Goal: Transaction & Acquisition: Purchase product/service

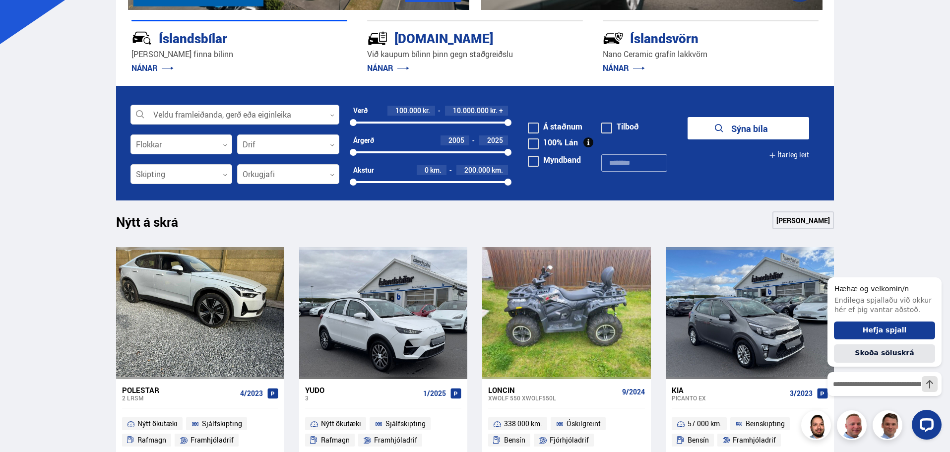
scroll to position [50, 0]
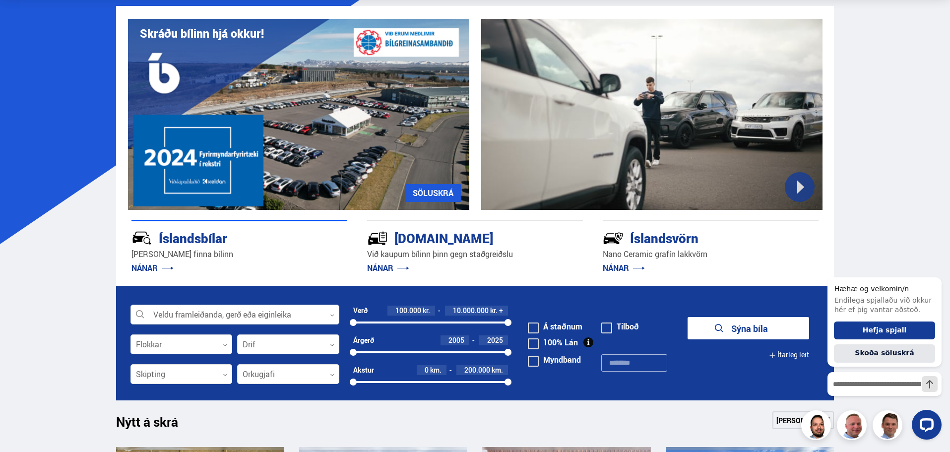
click at [206, 316] on div at bounding box center [234, 315] width 209 height 20
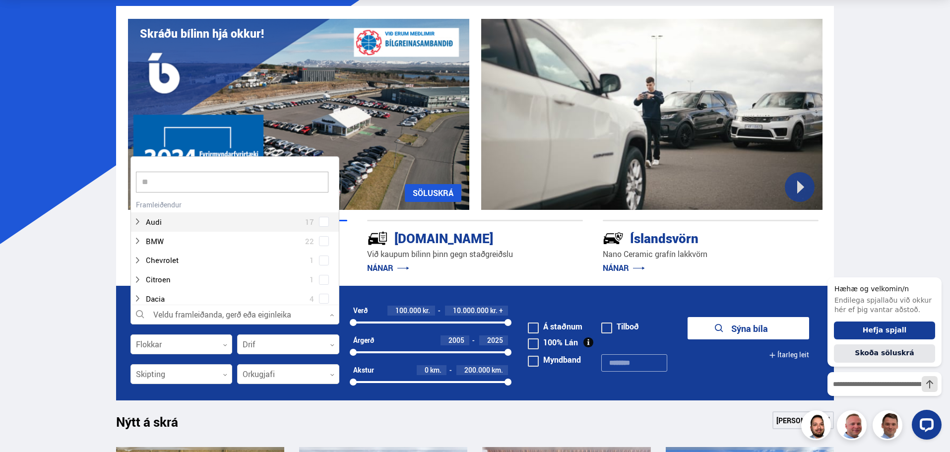
scroll to position [0, 0]
type input "***"
click at [320, 214] on div "Kia 20 Kia Ceed 1 Kia EV6 1 Kia Niro 3 Kia Optima 3 Kia Picanto 4 Kia Rio 1 Kia…" at bounding box center [235, 291] width 208 height 207
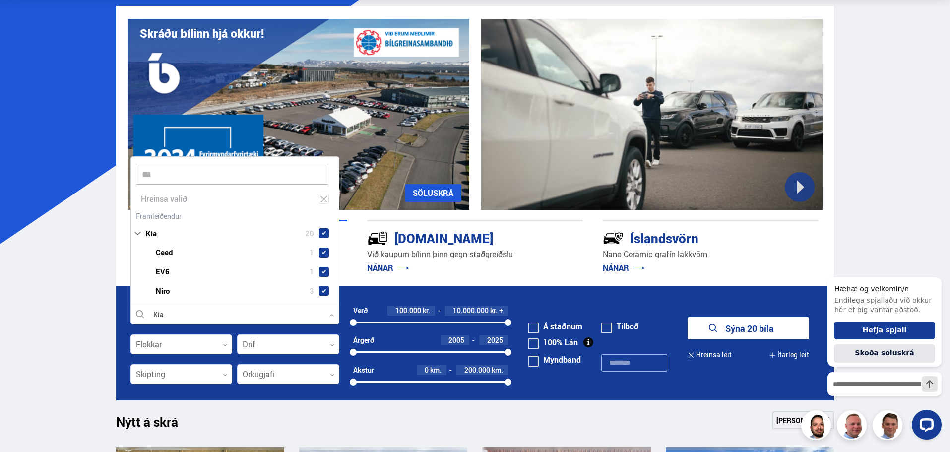
scroll to position [0, 0]
click at [322, 258] on span at bounding box center [324, 260] width 4 height 4
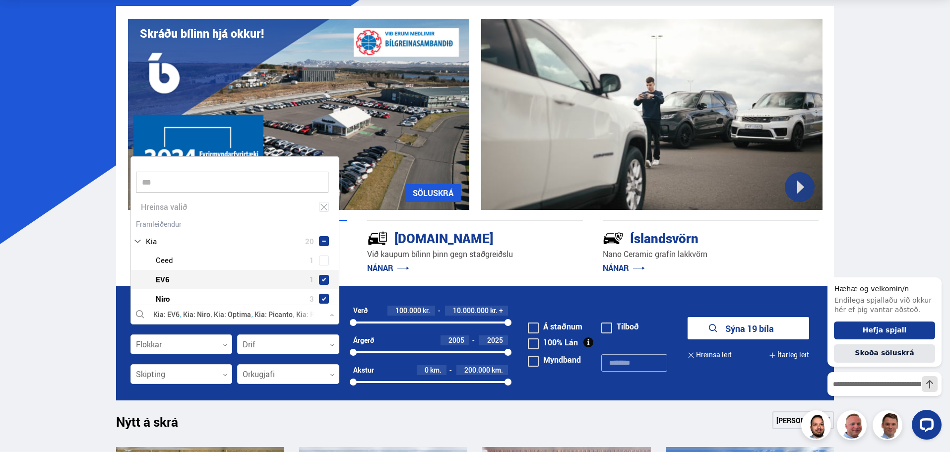
click at [322, 278] on span at bounding box center [324, 280] width 4 height 4
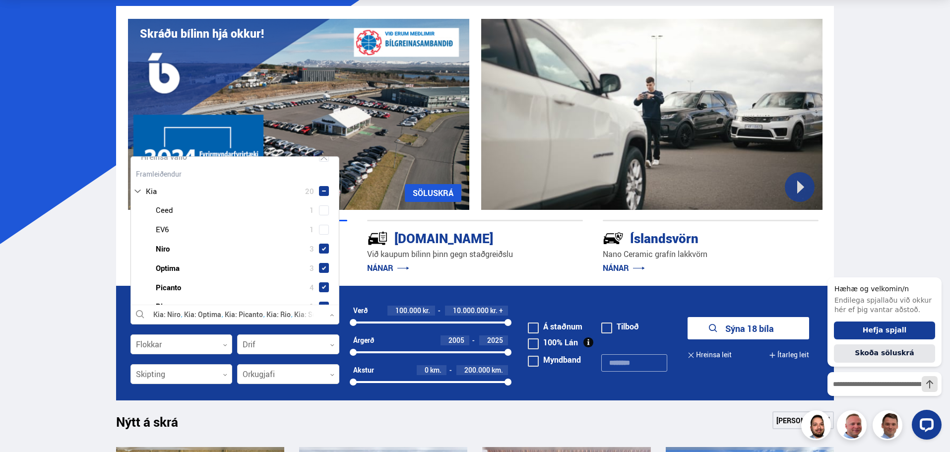
scroll to position [149, 0]
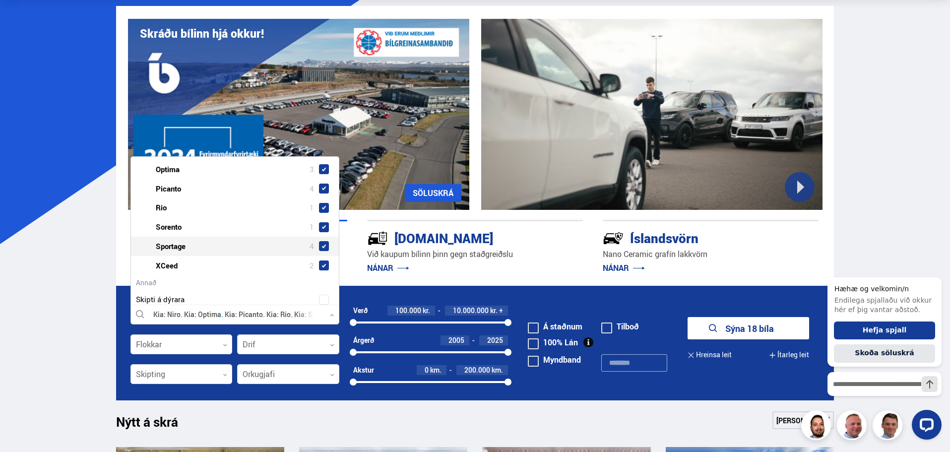
click at [322, 247] on span at bounding box center [324, 246] width 4 height 4
drag, startPoint x: 322, startPoint y: 266, endPoint x: 321, endPoint y: 252, distance: 14.4
click at [322, 265] on span at bounding box center [324, 265] width 4 height 4
click at [322, 208] on span at bounding box center [324, 208] width 4 height 4
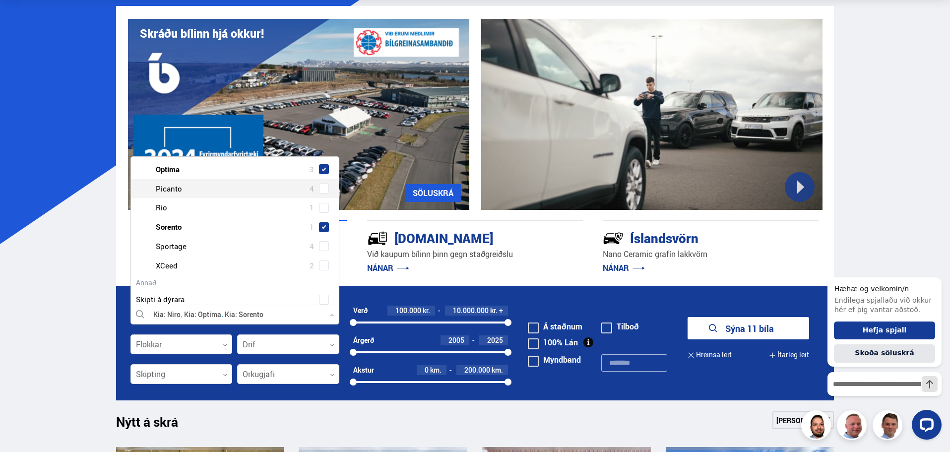
click at [322, 187] on span at bounding box center [324, 189] width 4 height 4
click at [321, 165] on span at bounding box center [324, 169] width 10 height 10
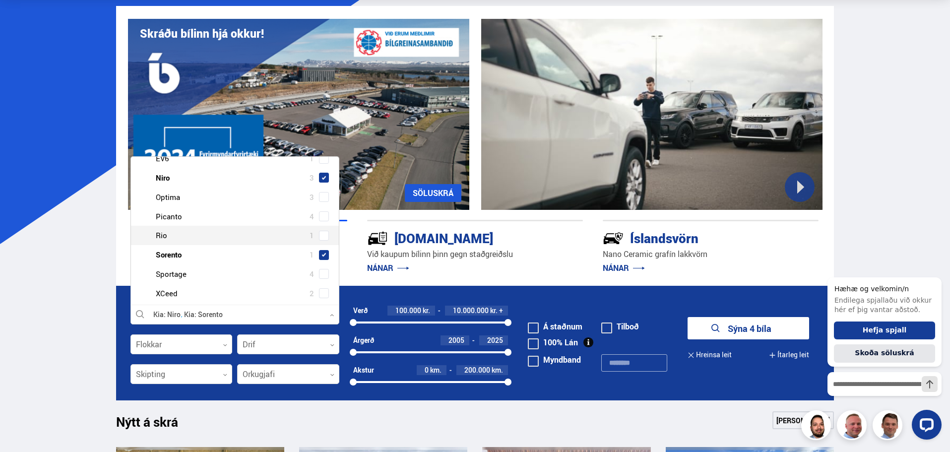
scroll to position [99, 0]
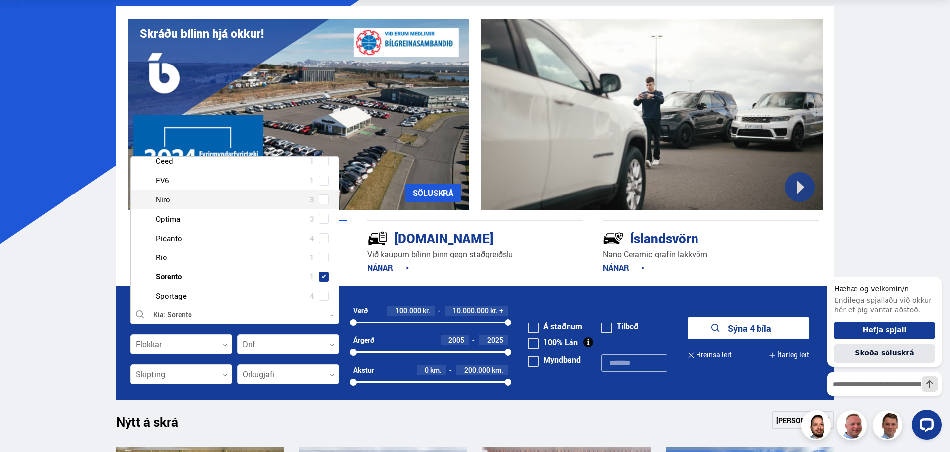
click at [323, 199] on span at bounding box center [324, 199] width 4 height 4
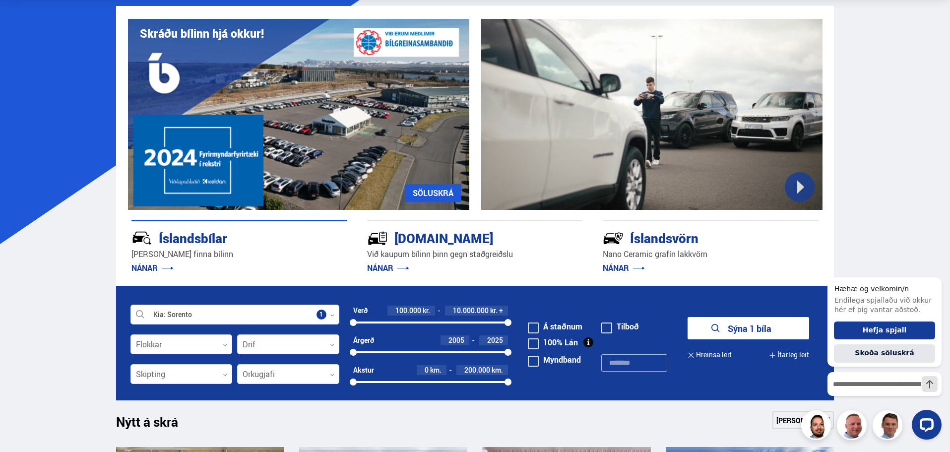
click at [747, 325] on button "Sýna 1 bíla" at bounding box center [749, 328] width 122 height 22
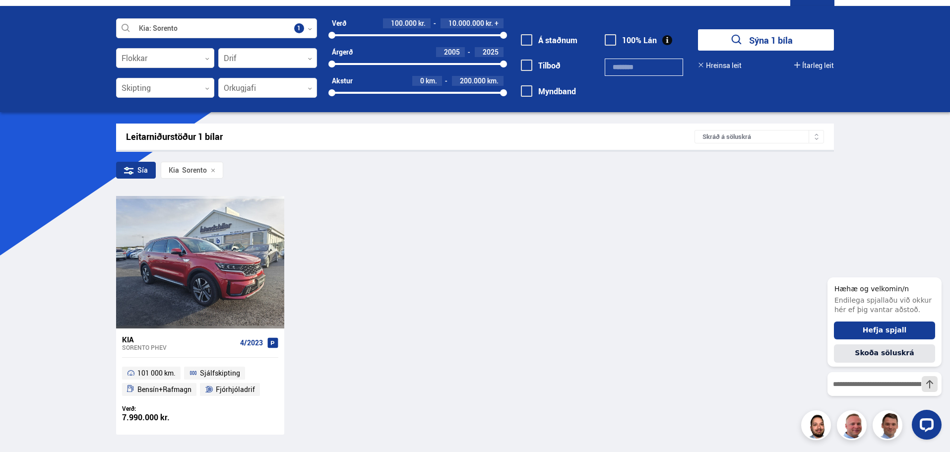
scroll to position [149, 0]
